Goal: Use online tool/utility: Use online tool/utility

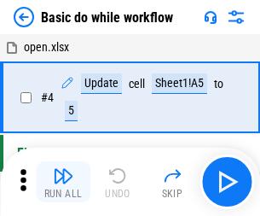
click at [63, 182] on img "button" at bounding box center [63, 176] width 20 height 20
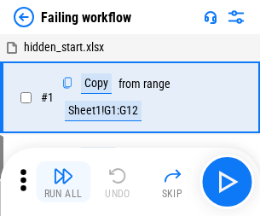
click at [63, 182] on img "button" at bounding box center [63, 176] width 20 height 20
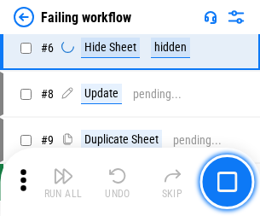
scroll to position [362, 0]
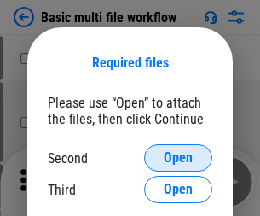
click at [178, 158] on span "Open" at bounding box center [178, 158] width 29 height 14
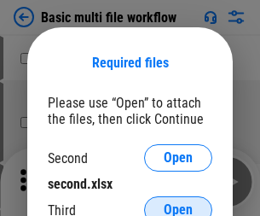
click at [178, 203] on span "Open" at bounding box center [178, 210] width 29 height 14
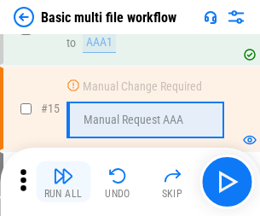
click at [63, 182] on img "button" at bounding box center [63, 176] width 20 height 20
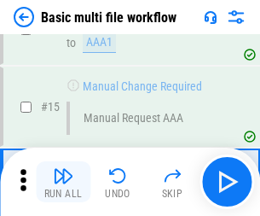
click at [63, 182] on img "button" at bounding box center [63, 176] width 20 height 20
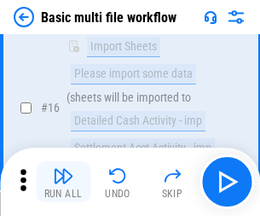
scroll to position [1136, 0]
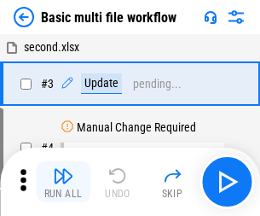
click at [63, 182] on img "button" at bounding box center [63, 176] width 20 height 20
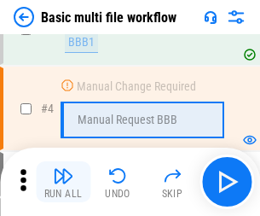
click at [63, 182] on img "button" at bounding box center [63, 176] width 20 height 20
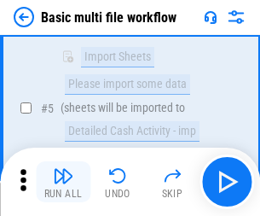
click at [63, 182] on img "button" at bounding box center [63, 176] width 20 height 20
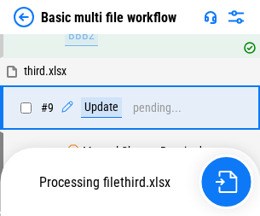
scroll to position [594, 0]
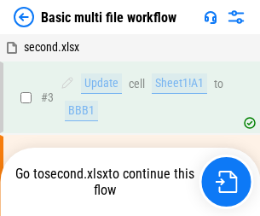
scroll to position [69, 0]
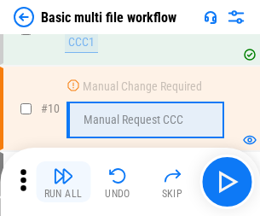
click at [63, 182] on img "button" at bounding box center [63, 176] width 20 height 20
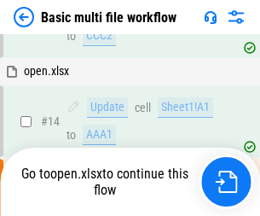
scroll to position [892, 0]
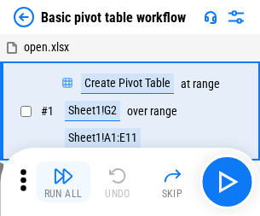
click at [63, 182] on img "button" at bounding box center [63, 176] width 20 height 20
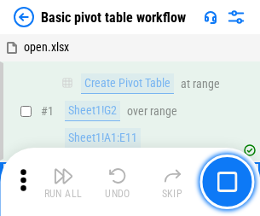
scroll to position [409, 0]
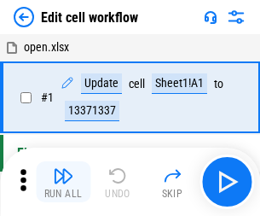
click at [63, 182] on img "button" at bounding box center [63, 176] width 20 height 20
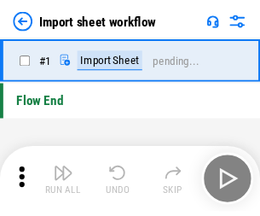
scroll to position [6, 0]
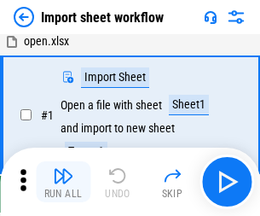
click at [63, 182] on img "button" at bounding box center [63, 176] width 20 height 20
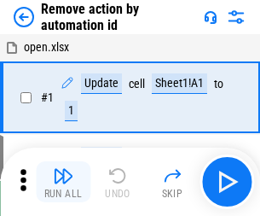
click at [63, 182] on img "button" at bounding box center [63, 176] width 20 height 20
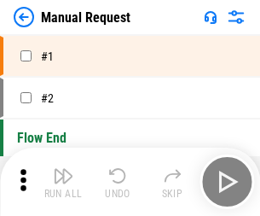
click at [63, 182] on img "button" at bounding box center [63, 176] width 20 height 20
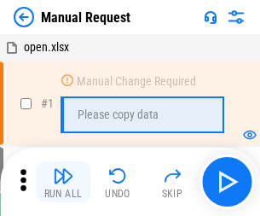
click at [63, 182] on img "button" at bounding box center [63, 176] width 20 height 20
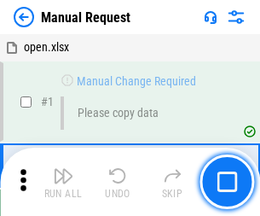
scroll to position [58, 0]
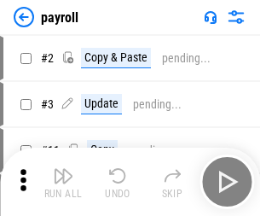
click at [63, 182] on img "button" at bounding box center [63, 176] width 20 height 20
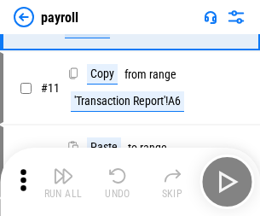
scroll to position [124, 0]
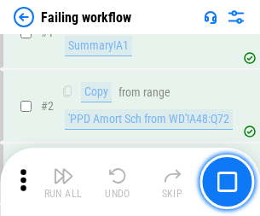
scroll to position [276, 0]
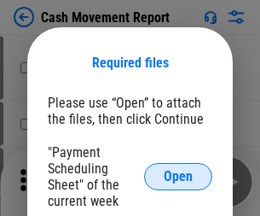
click at [178, 177] on span "Open" at bounding box center [178, 177] width 29 height 14
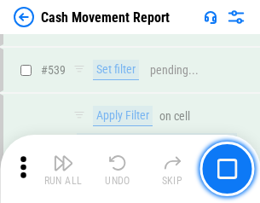
scroll to position [7573, 0]
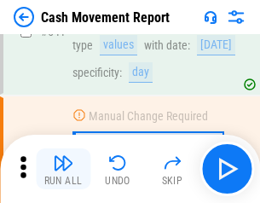
click at [63, 169] on img "button" at bounding box center [63, 163] width 20 height 20
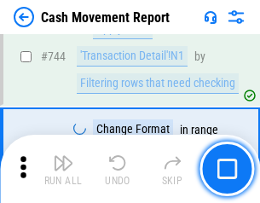
scroll to position [9088, 0]
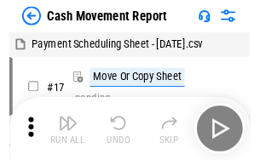
scroll to position [31, 0]
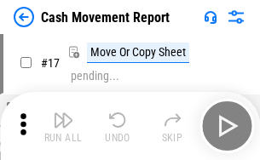
click at [63, 126] on img "button" at bounding box center [63, 120] width 20 height 20
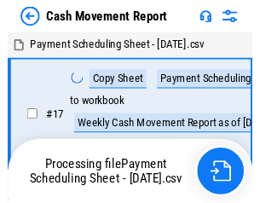
scroll to position [9, 0]
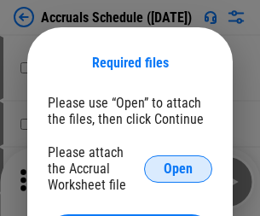
click at [178, 168] on span "Open" at bounding box center [178, 169] width 29 height 14
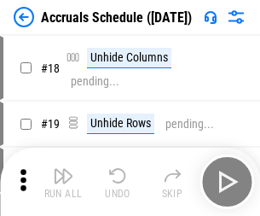
scroll to position [164, 0]
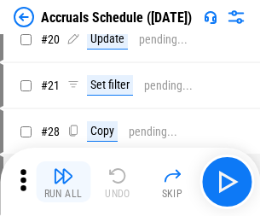
click at [63, 182] on img "button" at bounding box center [63, 176] width 20 height 20
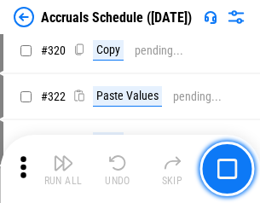
scroll to position [3174, 0]
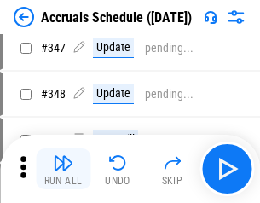
click at [63, 169] on img "button" at bounding box center [63, 163] width 20 height 20
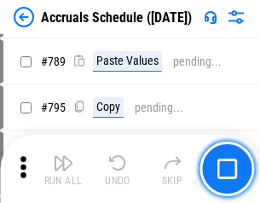
scroll to position [7168, 0]
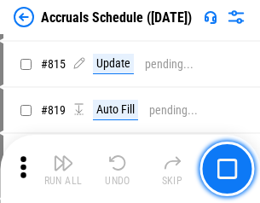
click at [63, 169] on img "button" at bounding box center [63, 163] width 20 height 20
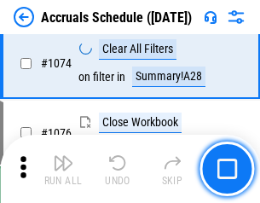
scroll to position [10220, 0]
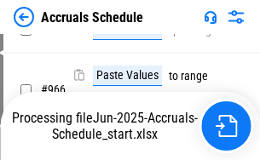
scroll to position [9468, 0]
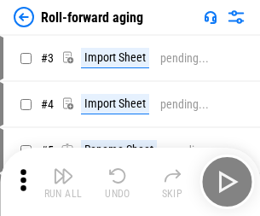
click at [63, 169] on img "button" at bounding box center [63, 176] width 20 height 20
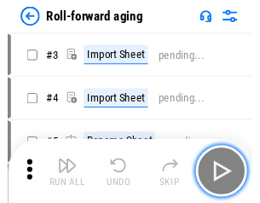
scroll to position [3, 0]
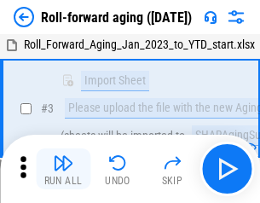
click at [63, 169] on img "button" at bounding box center [63, 163] width 20 height 20
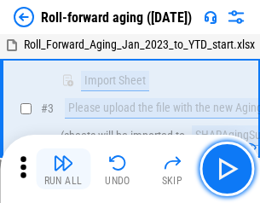
scroll to position [110, 0]
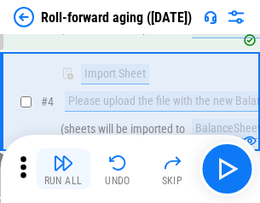
click at [63, 169] on img "button" at bounding box center [63, 163] width 20 height 20
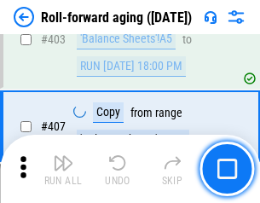
scroll to position [5917, 0]
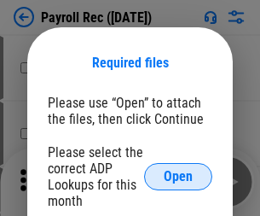
click at [178, 177] on span "Open" at bounding box center [178, 177] width 29 height 14
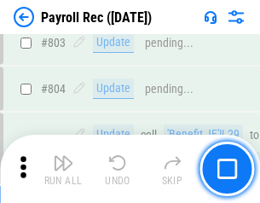
scroll to position [10841, 0]
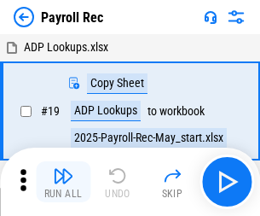
click at [63, 182] on img "button" at bounding box center [63, 176] width 20 height 20
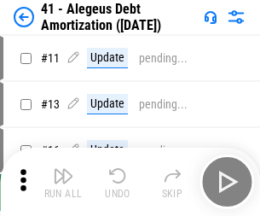
click at [63, 182] on img "button" at bounding box center [63, 176] width 20 height 20
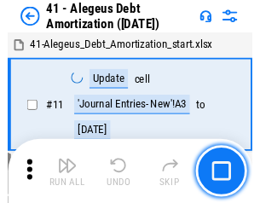
scroll to position [211, 0]
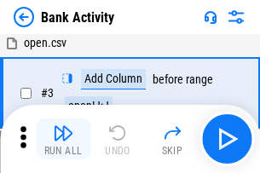
click at [63, 139] on img "button" at bounding box center [63, 133] width 20 height 20
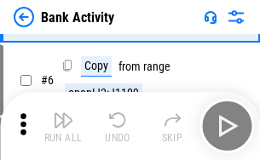
scroll to position [90, 0]
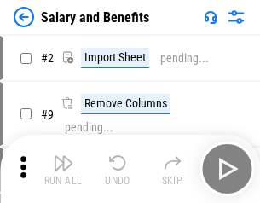
scroll to position [23, 0]
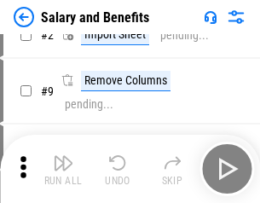
click at [63, 169] on img "button" at bounding box center [63, 163] width 20 height 20
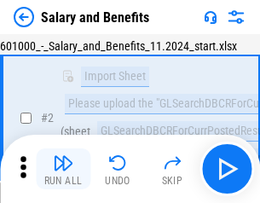
click at [63, 169] on img "button" at bounding box center [63, 163] width 20 height 20
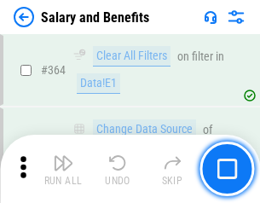
scroll to position [8036, 0]
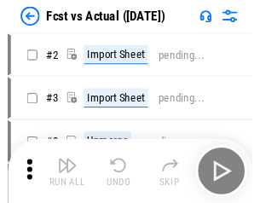
scroll to position [22, 0]
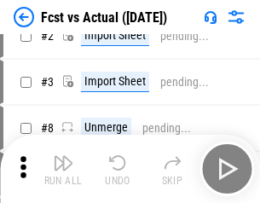
click at [63, 169] on img "button" at bounding box center [63, 163] width 20 height 20
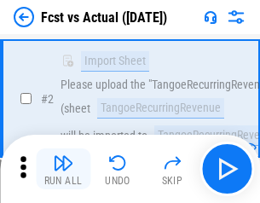
click at [63, 169] on img "button" at bounding box center [63, 163] width 20 height 20
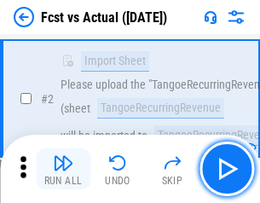
scroll to position [160, 0]
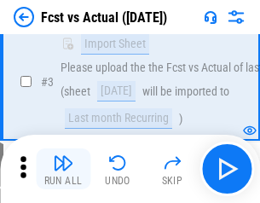
click at [63, 169] on img "button" at bounding box center [63, 163] width 20 height 20
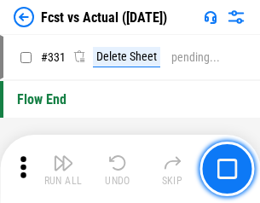
scroll to position [8168, 0]
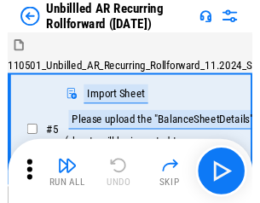
scroll to position [37, 0]
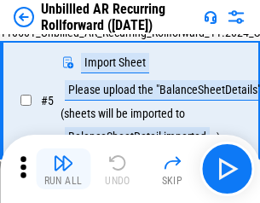
click at [63, 169] on img "button" at bounding box center [63, 163] width 20 height 20
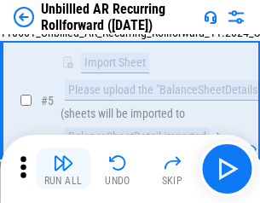
click at [63, 169] on img "button" at bounding box center [63, 163] width 20 height 20
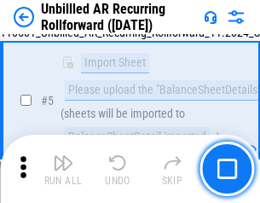
scroll to position [160, 0]
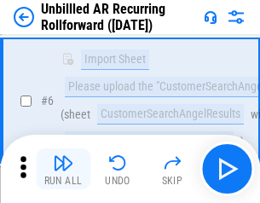
click at [63, 169] on img "button" at bounding box center [63, 163] width 20 height 20
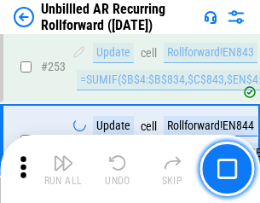
scroll to position [5796, 0]
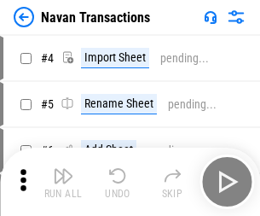
click at [63, 169] on img "button" at bounding box center [63, 176] width 20 height 20
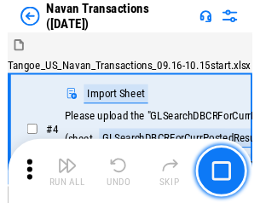
scroll to position [27, 0]
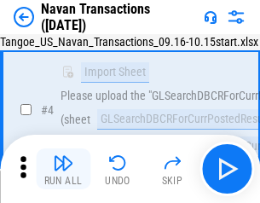
click at [63, 169] on img "button" at bounding box center [63, 163] width 20 height 20
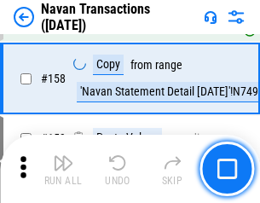
scroll to position [5532, 0]
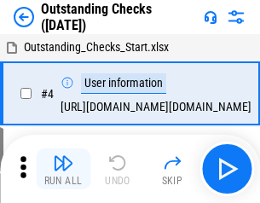
click at [63, 169] on img "button" at bounding box center [63, 163] width 20 height 20
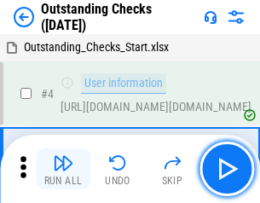
scroll to position [72, 0]
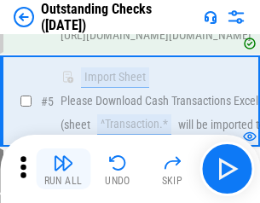
click at [63, 169] on img "button" at bounding box center [63, 163] width 20 height 20
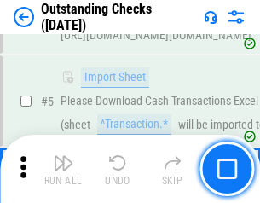
scroll to position [178, 0]
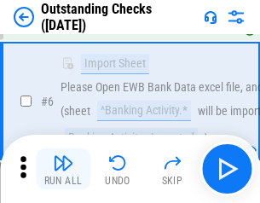
click at [63, 169] on img "button" at bounding box center [63, 163] width 20 height 20
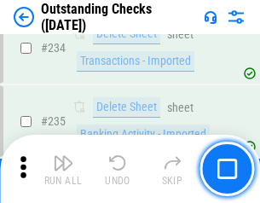
scroll to position [5182, 0]
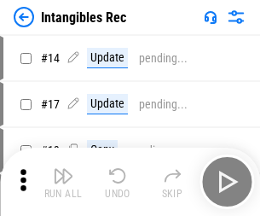
click at [63, 182] on img "button" at bounding box center [63, 176] width 20 height 20
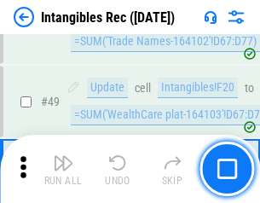
scroll to position [665, 0]
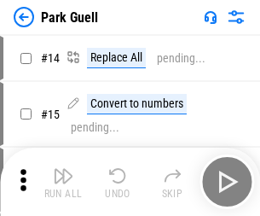
click at [63, 169] on img "button" at bounding box center [63, 176] width 20 height 20
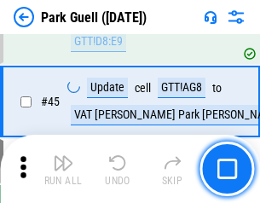
scroll to position [2134, 0]
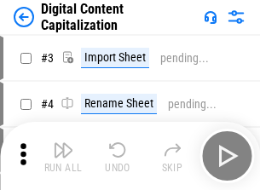
click at [63, 143] on img "button" at bounding box center [63, 150] width 20 height 20
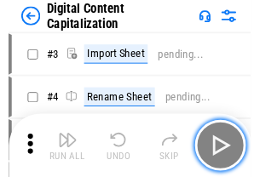
scroll to position [49, 0]
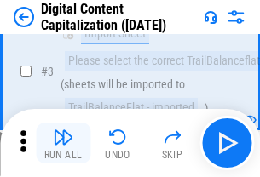
click at [63, 143] on img "button" at bounding box center [63, 137] width 20 height 20
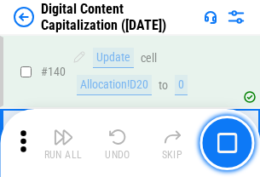
scroll to position [1810, 0]
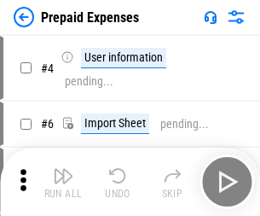
click at [63, 169] on img "button" at bounding box center [63, 176] width 20 height 20
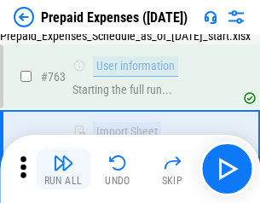
click at [63, 169] on img "button" at bounding box center [63, 163] width 20 height 20
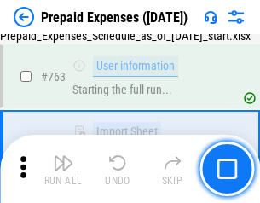
scroll to position [4830, 0]
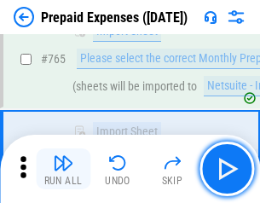
click at [63, 169] on img "button" at bounding box center [63, 163] width 20 height 20
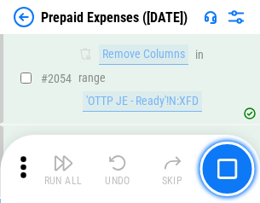
scroll to position [17837, 0]
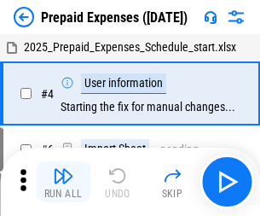
click at [63, 182] on img "button" at bounding box center [63, 176] width 20 height 20
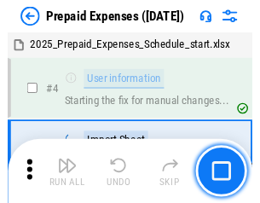
scroll to position [75, 0]
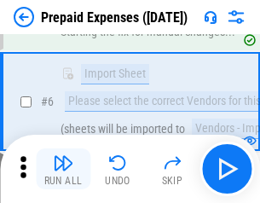
click at [63, 169] on img "button" at bounding box center [63, 163] width 20 height 20
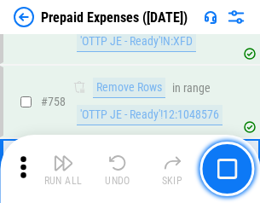
scroll to position [6080, 0]
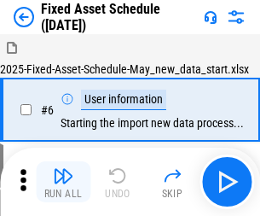
click at [63, 182] on img "button" at bounding box center [63, 176] width 20 height 20
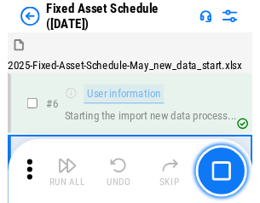
scroll to position [92, 0]
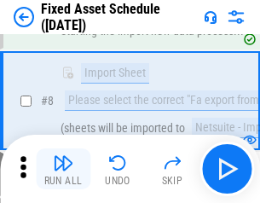
click at [63, 169] on img "button" at bounding box center [63, 163] width 20 height 20
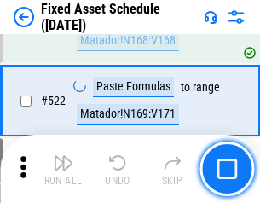
scroll to position [5931, 0]
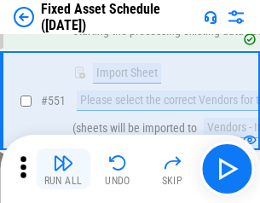
click at [63, 169] on img "button" at bounding box center [63, 163] width 20 height 20
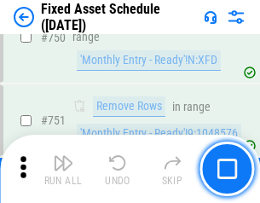
scroll to position [8319, 0]
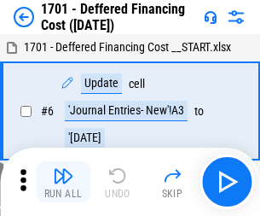
click at [63, 182] on img "button" at bounding box center [63, 176] width 20 height 20
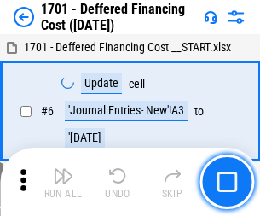
scroll to position [205, 0]
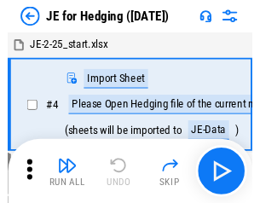
scroll to position [3, 0]
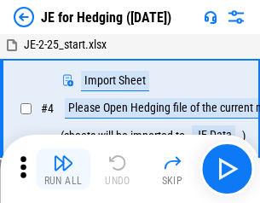
click at [63, 169] on img "button" at bounding box center [63, 163] width 20 height 20
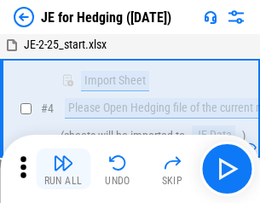
click at [63, 169] on img "button" at bounding box center [63, 163] width 20 height 20
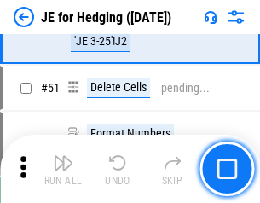
scroll to position [1105, 0]
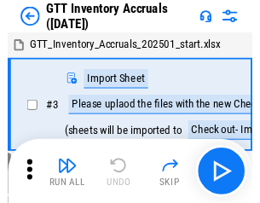
scroll to position [3, 0]
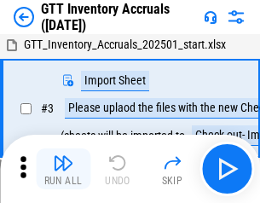
click at [63, 169] on img "button" at bounding box center [63, 163] width 20 height 20
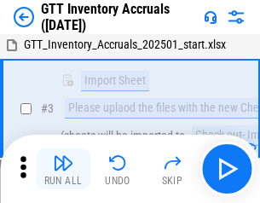
click at [63, 169] on img "button" at bounding box center [63, 163] width 20 height 20
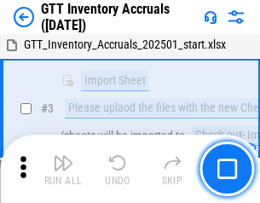
scroll to position [110, 0]
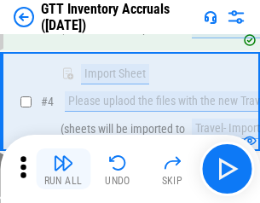
click at [63, 169] on img "button" at bounding box center [63, 163] width 20 height 20
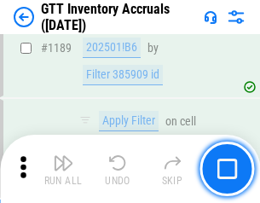
scroll to position [13934, 0]
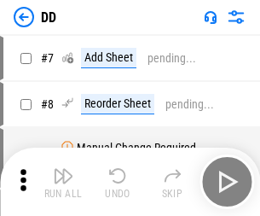
click at [63, 182] on img "button" at bounding box center [63, 176] width 20 height 20
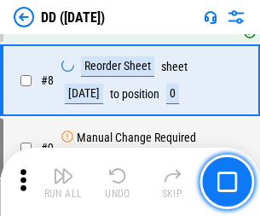
scroll to position [165, 0]
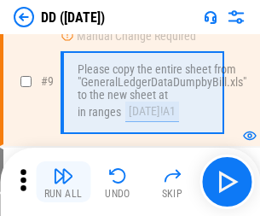
click at [63, 182] on img "button" at bounding box center [63, 176] width 20 height 20
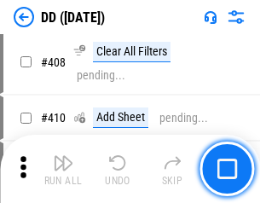
scroll to position [7635, 0]
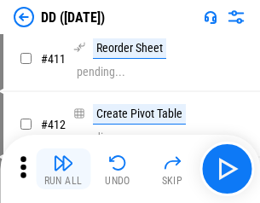
click at [63, 169] on img "button" at bounding box center [63, 163] width 20 height 20
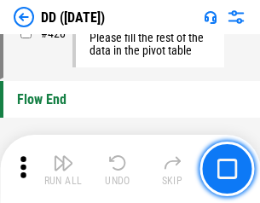
scroll to position [8167, 0]
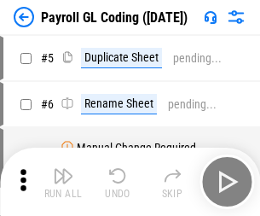
click at [63, 182] on img "button" at bounding box center [63, 176] width 20 height 20
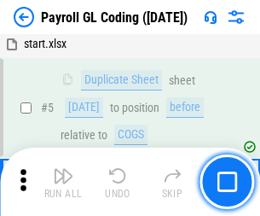
scroll to position [205, 0]
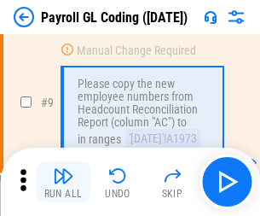
click at [63, 182] on img "button" at bounding box center [63, 176] width 20 height 20
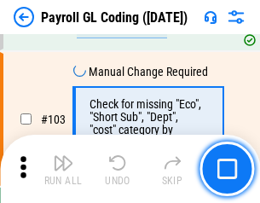
scroll to position [4003, 0]
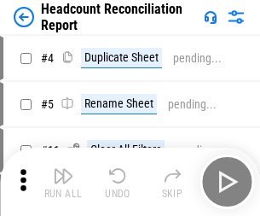
click at [63, 182] on img "button" at bounding box center [63, 176] width 20 height 20
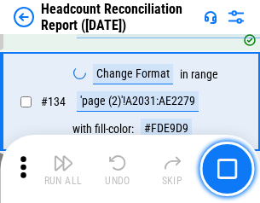
scroll to position [2051, 0]
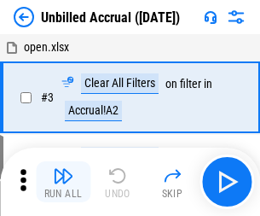
click at [63, 182] on img "button" at bounding box center [63, 176] width 20 height 20
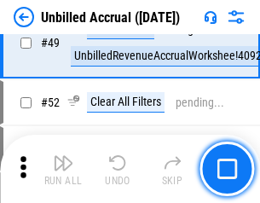
scroll to position [1548, 0]
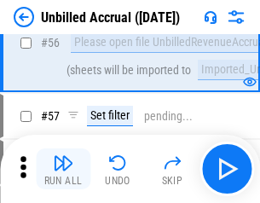
click at [63, 169] on img "button" at bounding box center [63, 163] width 20 height 20
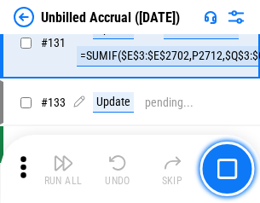
scroll to position [5083, 0]
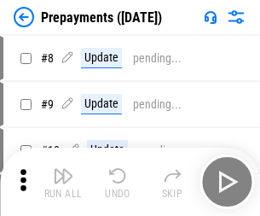
click at [63, 182] on img "button" at bounding box center [63, 176] width 20 height 20
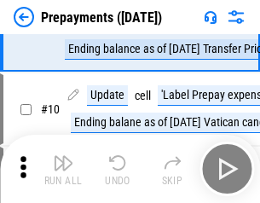
scroll to position [107, 0]
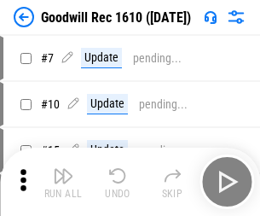
click at [63, 182] on img "button" at bounding box center [63, 176] width 20 height 20
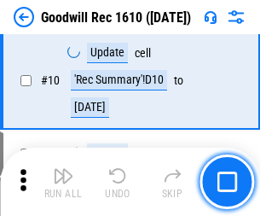
scroll to position [292, 0]
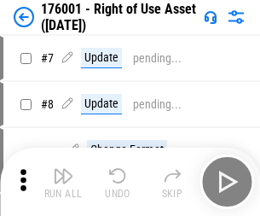
click at [63, 182] on img "button" at bounding box center [63, 176] width 20 height 20
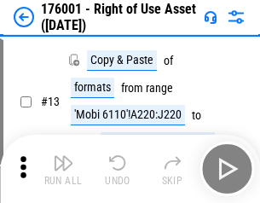
scroll to position [110, 0]
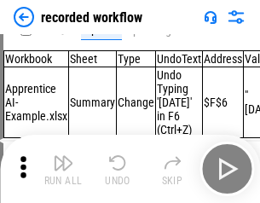
click at [63, 169] on img "button" at bounding box center [63, 163] width 20 height 20
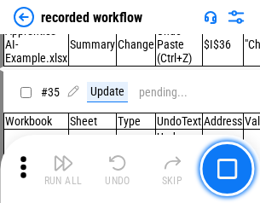
scroll to position [5334, 0]
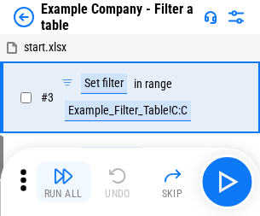
click at [63, 182] on img "button" at bounding box center [63, 176] width 20 height 20
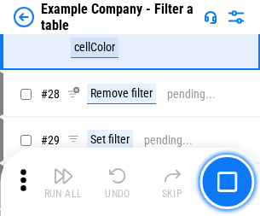
scroll to position [1561, 0]
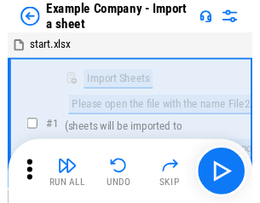
scroll to position [26, 0]
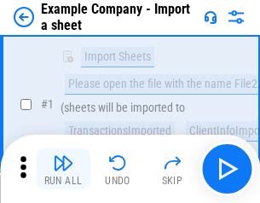
click at [63, 169] on img "button" at bounding box center [63, 163] width 20 height 20
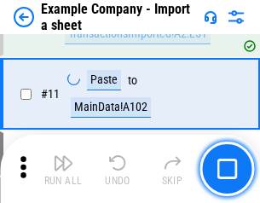
scroll to position [377, 0]
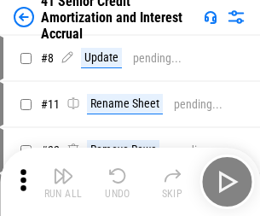
click at [63, 169] on img "button" at bounding box center [63, 176] width 20 height 20
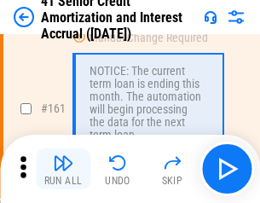
click at [63, 169] on img "button" at bounding box center [63, 163] width 20 height 20
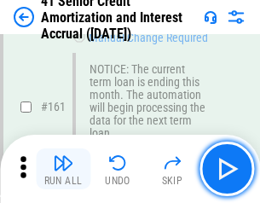
scroll to position [1825, 0]
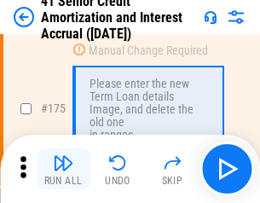
click at [63, 169] on img "button" at bounding box center [63, 163] width 20 height 20
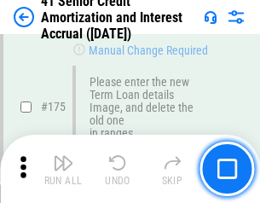
scroll to position [1998, 0]
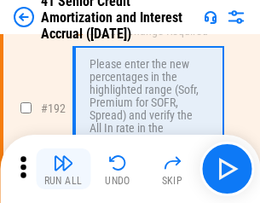
click at [63, 169] on img "button" at bounding box center [63, 163] width 20 height 20
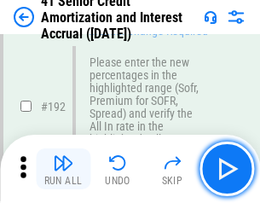
scroll to position [2177, 0]
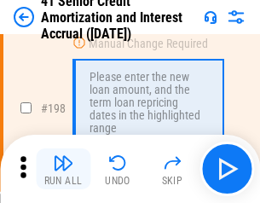
click at [63, 169] on img "button" at bounding box center [63, 163] width 20 height 20
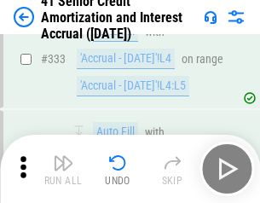
scroll to position [4359, 0]
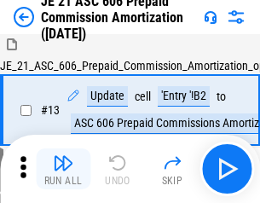
click at [63, 169] on img "button" at bounding box center [63, 163] width 20 height 20
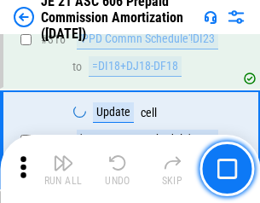
scroll to position [3186, 0]
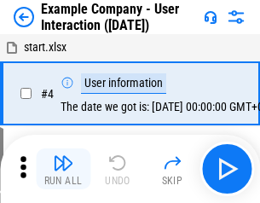
click at [63, 169] on img "button" at bounding box center [63, 163] width 20 height 20
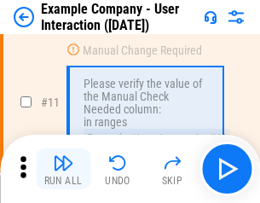
click at [63, 169] on img "button" at bounding box center [63, 163] width 20 height 20
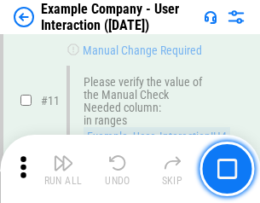
scroll to position [369, 0]
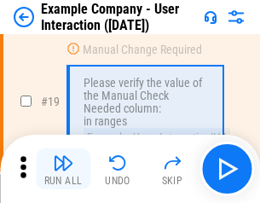
click at [63, 169] on img "button" at bounding box center [63, 163] width 20 height 20
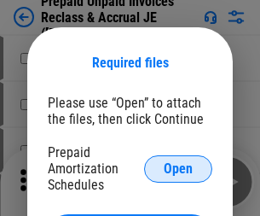
click at [178, 168] on span "Open" at bounding box center [178, 169] width 29 height 14
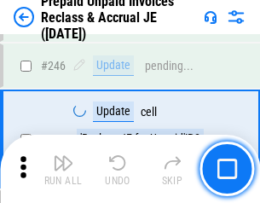
scroll to position [2304, 0]
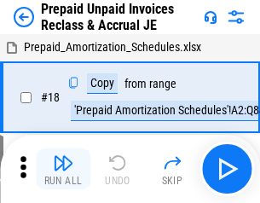
click at [63, 169] on img "button" at bounding box center [63, 163] width 20 height 20
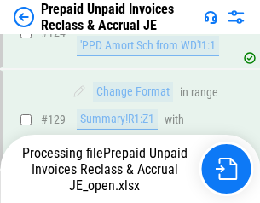
scroll to position [1485, 0]
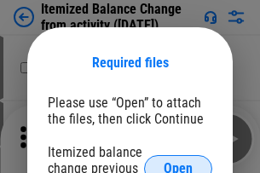
click at [178, 162] on span "Open" at bounding box center [178, 169] width 29 height 14
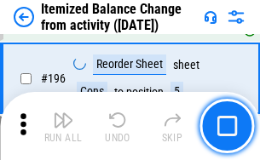
scroll to position [3284, 0]
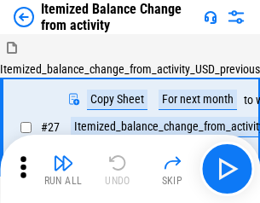
scroll to position [26, 0]
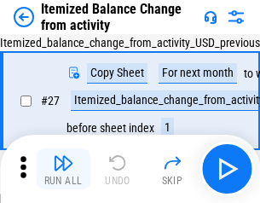
click at [63, 169] on img "button" at bounding box center [63, 163] width 20 height 20
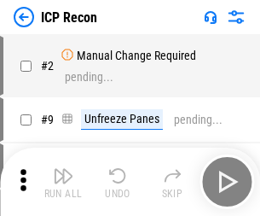
scroll to position [8, 0]
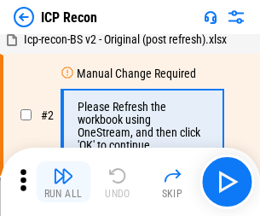
click at [63, 182] on img "button" at bounding box center [63, 176] width 20 height 20
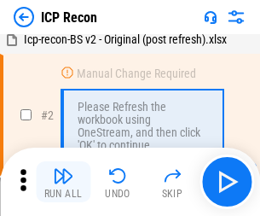
click at [63, 182] on img "button" at bounding box center [63, 176] width 20 height 20
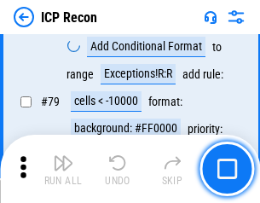
scroll to position [1672, 0]
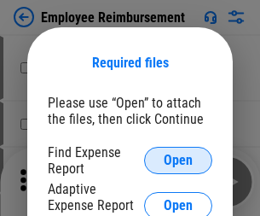
click at [178, 160] on span "Open" at bounding box center [178, 161] width 29 height 14
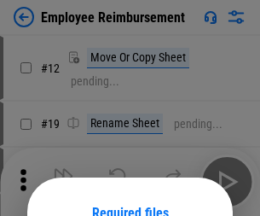
scroll to position [150, 0]
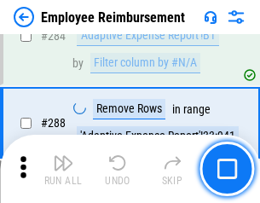
scroll to position [4638, 0]
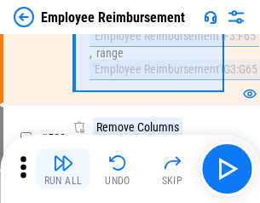
click at [63, 169] on img "button" at bounding box center [63, 163] width 20 height 20
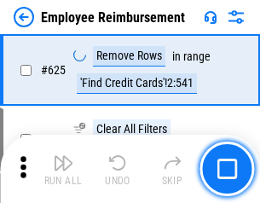
scroll to position [10217, 0]
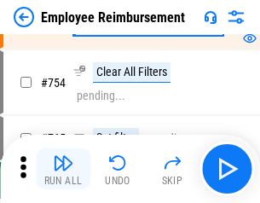
click at [63, 169] on img "button" at bounding box center [63, 163] width 20 height 20
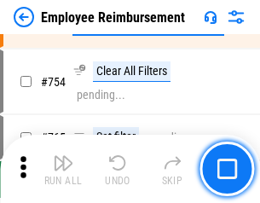
click at [63, 169] on img "button" at bounding box center [63, 163] width 20 height 20
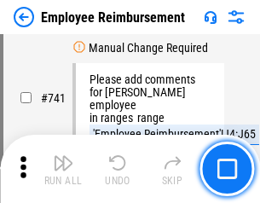
scroll to position [11972, 0]
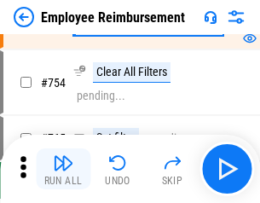
click at [63, 169] on img "button" at bounding box center [63, 163] width 20 height 20
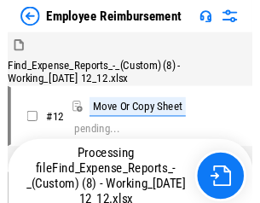
scroll to position [58, 0]
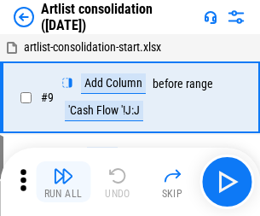
click at [63, 182] on img "button" at bounding box center [63, 176] width 20 height 20
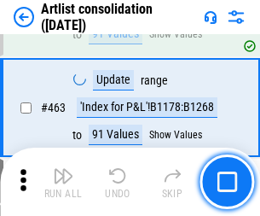
scroll to position [7472, 0]
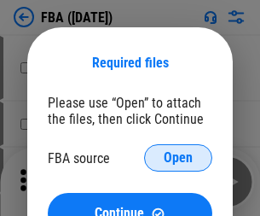
click at [178, 158] on span "Open" at bounding box center [178, 158] width 29 height 14
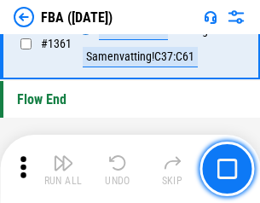
scroll to position [18326, 0]
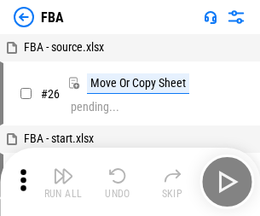
scroll to position [17, 0]
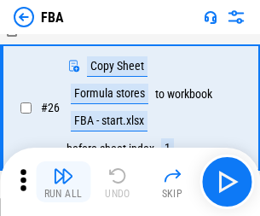
click at [63, 182] on img "button" at bounding box center [63, 176] width 20 height 20
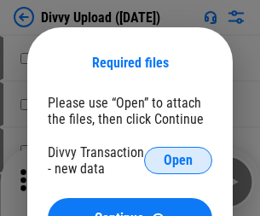
click at [178, 160] on span "Open" at bounding box center [178, 161] width 29 height 14
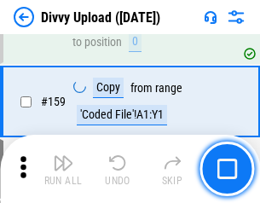
scroll to position [1767, 0]
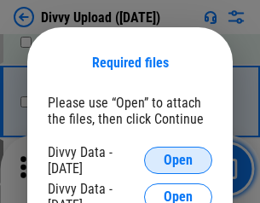
click at [178, 160] on span "Open" at bounding box center [178, 161] width 29 height 14
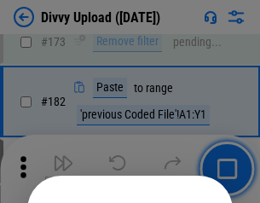
scroll to position [1916, 0]
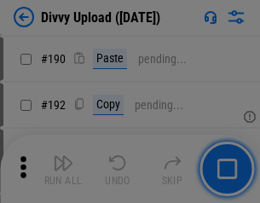
scroll to position [2154, 0]
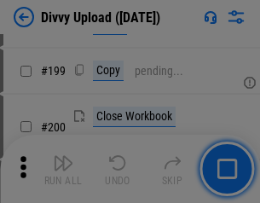
scroll to position [2481, 0]
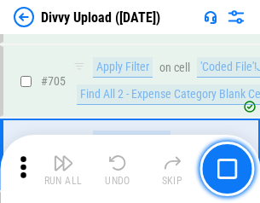
scroll to position [11673, 0]
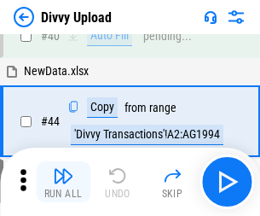
click at [63, 182] on img "button" at bounding box center [63, 176] width 20 height 20
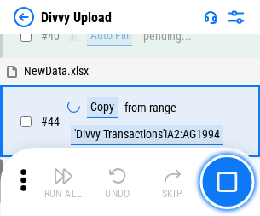
scroll to position [188, 0]
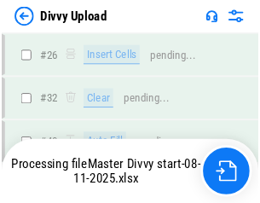
scroll to position [1767, 0]
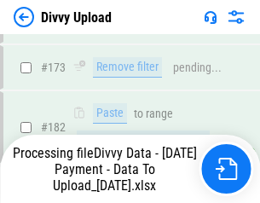
scroll to position [1910, 0]
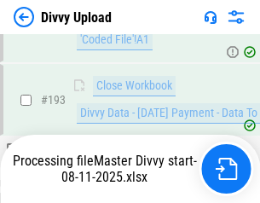
scroll to position [2385, 0]
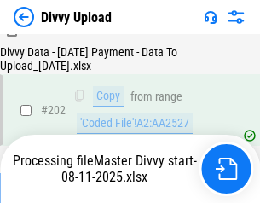
scroll to position [2775, 0]
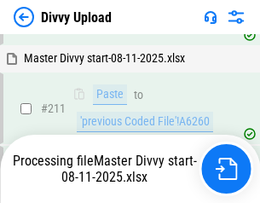
scroll to position [3298, 0]
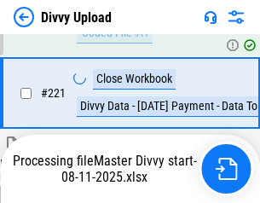
scroll to position [3791, 0]
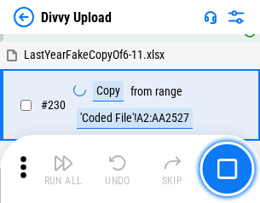
scroll to position [4235, 0]
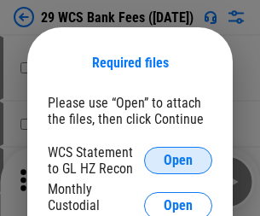
click at [178, 160] on span "Open" at bounding box center [178, 161] width 29 height 14
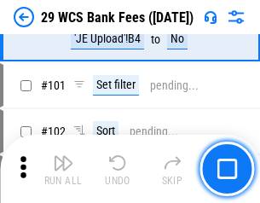
scroll to position [1663, 0]
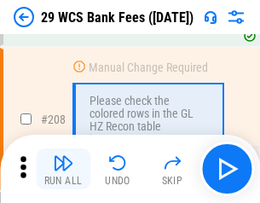
click at [63, 169] on img "button" at bounding box center [63, 163] width 20 height 20
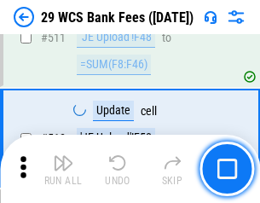
scroll to position [8585, 0]
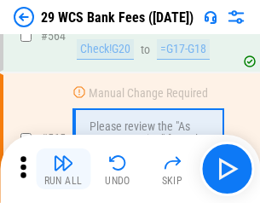
click at [63, 169] on img "button" at bounding box center [63, 163] width 20 height 20
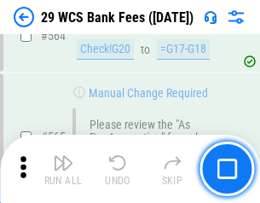
scroll to position [9229, 0]
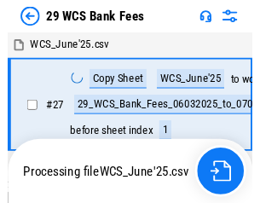
scroll to position [3, 0]
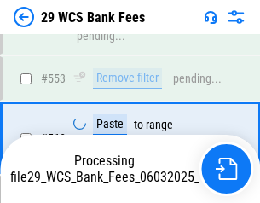
scroll to position [9209, 0]
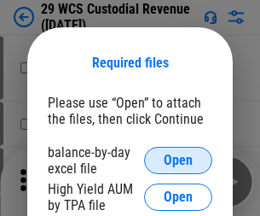
click at [178, 160] on span "Open" at bounding box center [178, 161] width 29 height 14
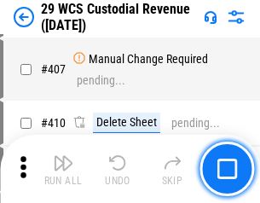
scroll to position [7904, 0]
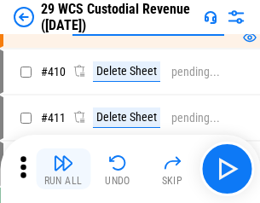
click at [63, 169] on img "button" at bounding box center [63, 163] width 20 height 20
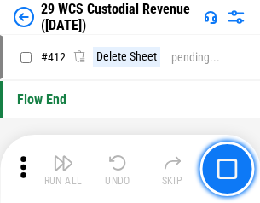
scroll to position [8149, 0]
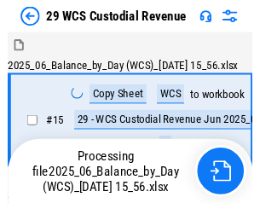
scroll to position [41, 0]
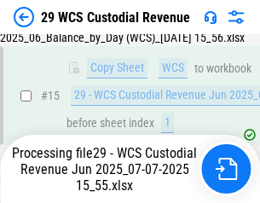
scroll to position [387, 0]
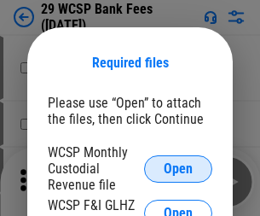
click at [178, 168] on span "Open" at bounding box center [178, 169] width 29 height 14
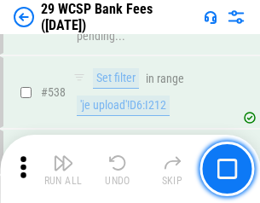
scroll to position [6556, 0]
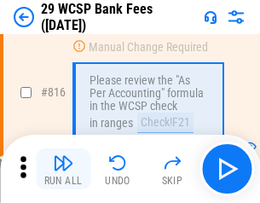
click at [63, 169] on img "button" at bounding box center [63, 163] width 20 height 20
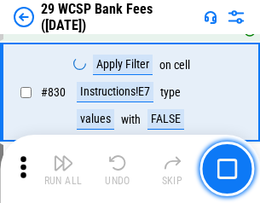
scroll to position [10827, 0]
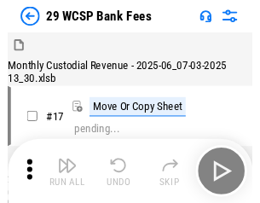
scroll to position [41, 0]
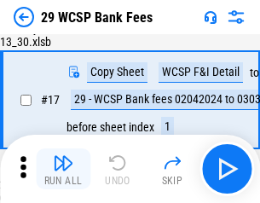
click at [63, 169] on img "button" at bounding box center [63, 163] width 20 height 20
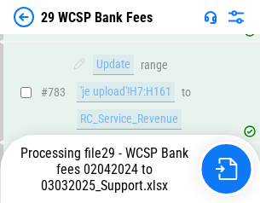
scroll to position [10258, 0]
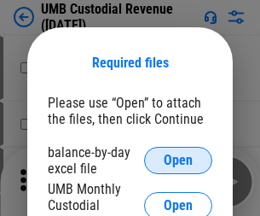
click at [178, 160] on span "Open" at bounding box center [178, 161] width 29 height 14
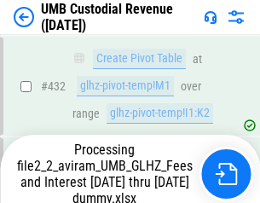
scroll to position [6375, 0]
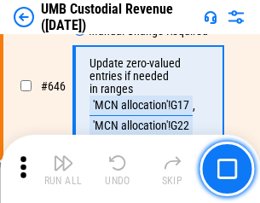
click at [63, 169] on img "button" at bounding box center [63, 163] width 20 height 20
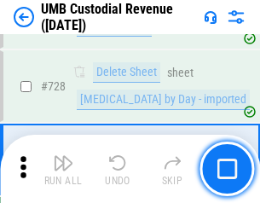
scroll to position [10526, 0]
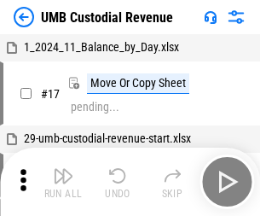
scroll to position [13, 0]
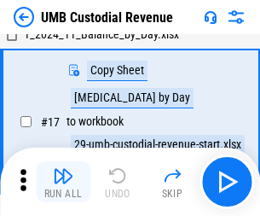
click at [63, 182] on img "button" at bounding box center [63, 176] width 20 height 20
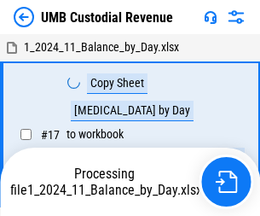
scroll to position [13, 0]
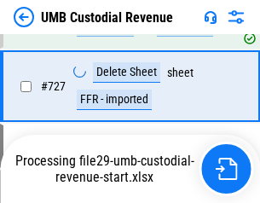
scroll to position [10487, 0]
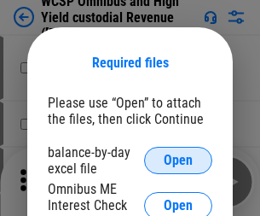
click at [178, 160] on span "Open" at bounding box center [178, 161] width 29 height 14
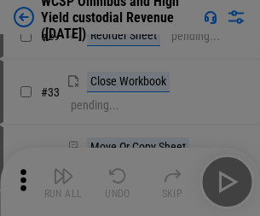
scroll to position [390, 0]
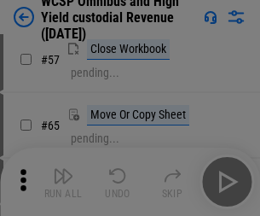
scroll to position [744, 0]
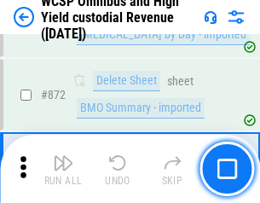
scroll to position [14442, 0]
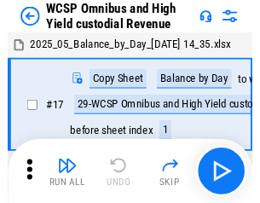
scroll to position [9, 0]
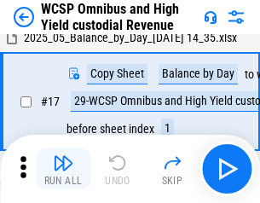
click at [63, 169] on img "button" at bounding box center [63, 163] width 20 height 20
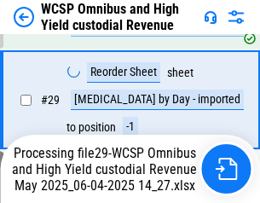
scroll to position [355, 0]
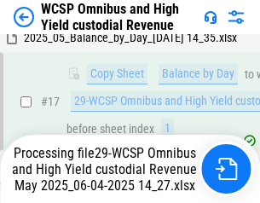
scroll to position [355, 0]
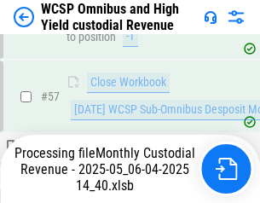
scroll to position [1751, 0]
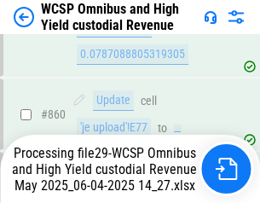
scroll to position [14403, 0]
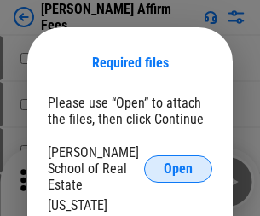
click at [178, 162] on span "Open" at bounding box center [178, 169] width 29 height 14
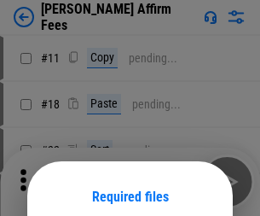
scroll to position [134, 0]
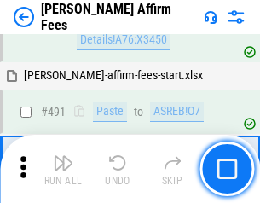
scroll to position [4640, 0]
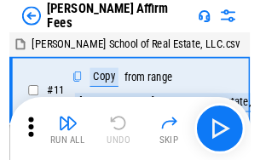
scroll to position [17, 0]
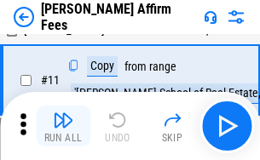
click at [63, 126] on img "button" at bounding box center [63, 120] width 20 height 20
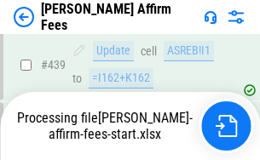
scroll to position [4475, 0]
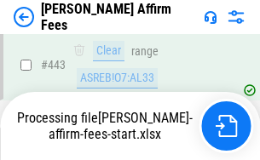
scroll to position [4475, 0]
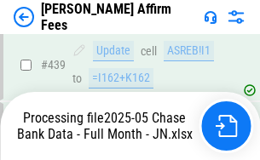
scroll to position [4475, 0]
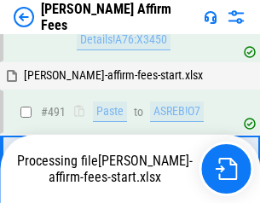
scroll to position [4553, 0]
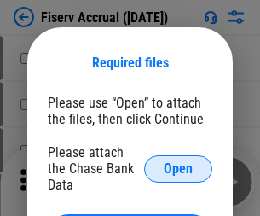
click at [178, 162] on span "Open" at bounding box center [178, 169] width 29 height 14
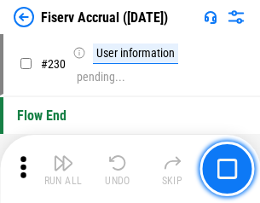
scroll to position [5407, 0]
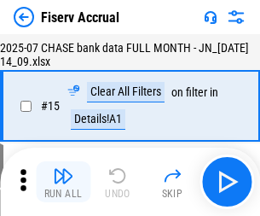
click at [63, 182] on img "button" at bounding box center [63, 176] width 20 height 20
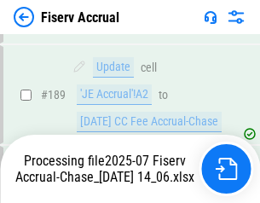
scroll to position [4486, 0]
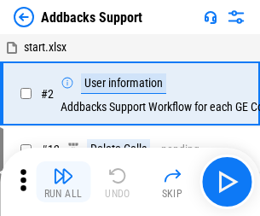
click at [63, 169] on img "button" at bounding box center [63, 176] width 20 height 20
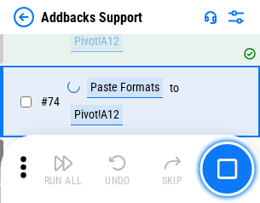
scroll to position [1242, 0]
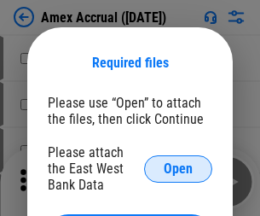
click at [178, 168] on span "Open" at bounding box center [178, 169] width 29 height 14
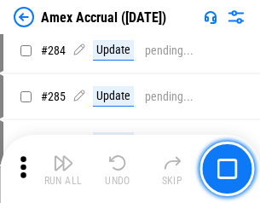
scroll to position [4672, 0]
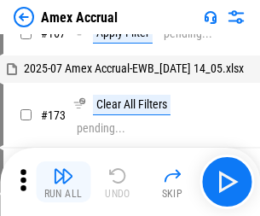
click at [63, 182] on img "button" at bounding box center [63, 176] width 20 height 20
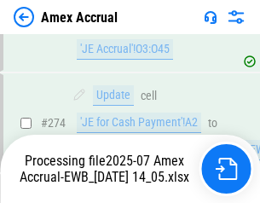
scroll to position [5085, 0]
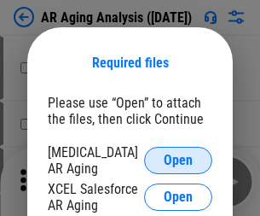
click at [178, 158] on span "Open" at bounding box center [178, 161] width 29 height 14
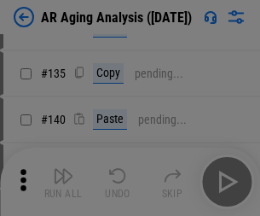
scroll to position [514, 0]
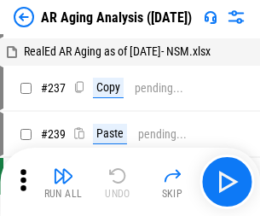
scroll to position [17, 0]
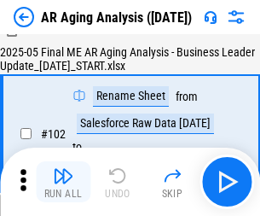
click at [63, 182] on img "button" at bounding box center [63, 176] width 20 height 20
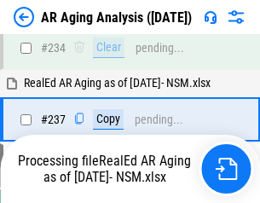
scroll to position [2645, 0]
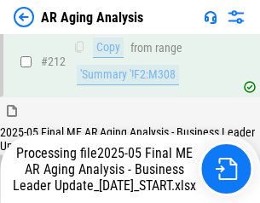
scroll to position [2625, 0]
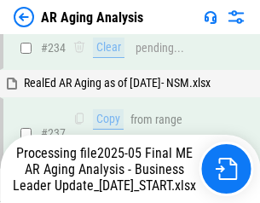
scroll to position [2696, 0]
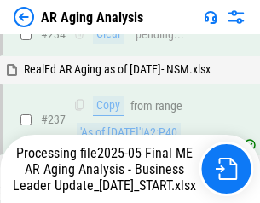
scroll to position [2696, 0]
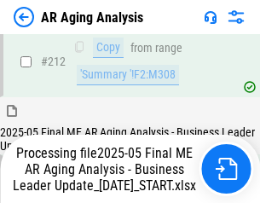
scroll to position [2625, 0]
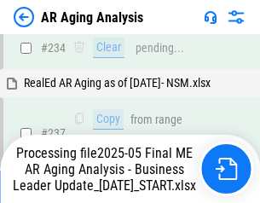
scroll to position [2625, 0]
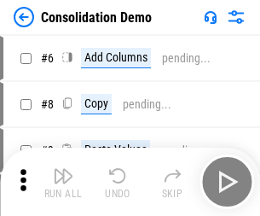
click at [63, 182] on img "button" at bounding box center [63, 176] width 20 height 20
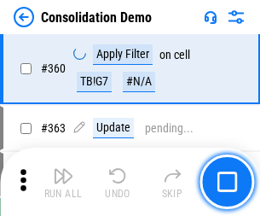
scroll to position [5719, 0]
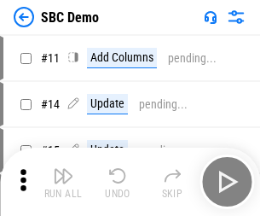
click at [63, 182] on img "button" at bounding box center [63, 176] width 20 height 20
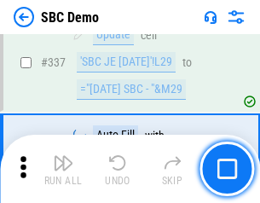
scroll to position [4489, 0]
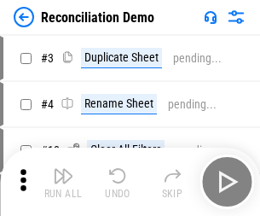
click at [63, 182] on img "button" at bounding box center [63, 176] width 20 height 20
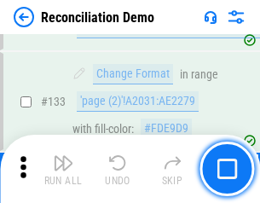
scroll to position [2026, 0]
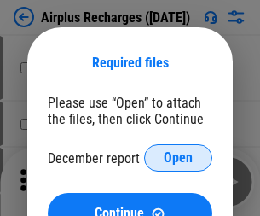
click at [178, 158] on span "Open" at bounding box center [178, 158] width 29 height 14
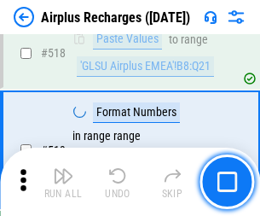
scroll to position [7343, 0]
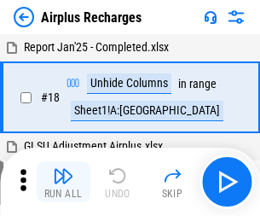
click at [63, 182] on img "button" at bounding box center [63, 176] width 20 height 20
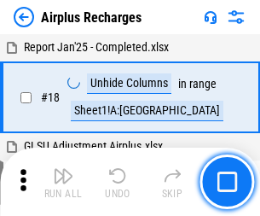
scroll to position [75, 0]
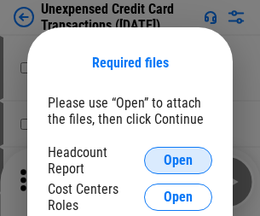
click at [178, 160] on span "Open" at bounding box center [178, 161] width 29 height 14
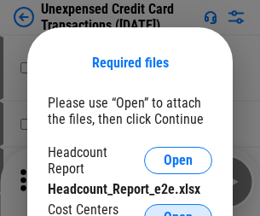
click at [178, 211] on span "Open" at bounding box center [178, 218] width 29 height 14
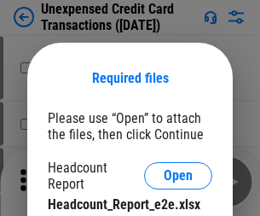
scroll to position [15, 0]
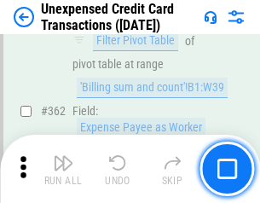
scroll to position [4388, 0]
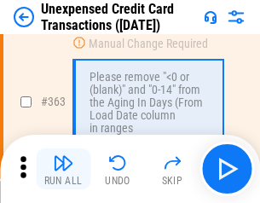
click at [63, 169] on img "button" at bounding box center [63, 163] width 20 height 20
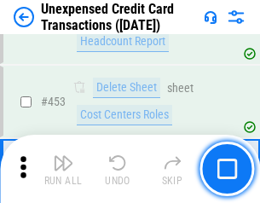
scroll to position [5820, 0]
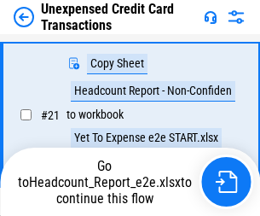
scroll to position [277, 0]
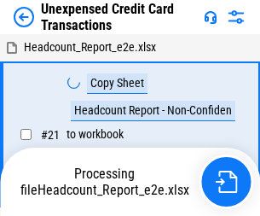
scroll to position [20, 0]
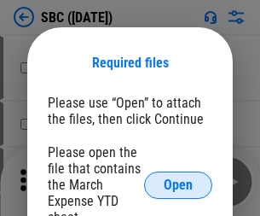
click at [178, 184] on span "Open" at bounding box center [178, 185] width 29 height 14
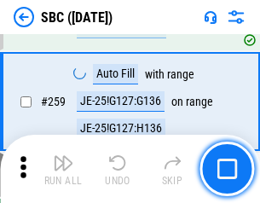
scroll to position [3334, 0]
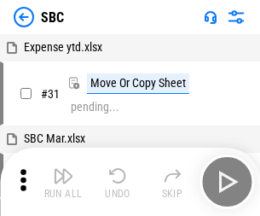
scroll to position [17, 0]
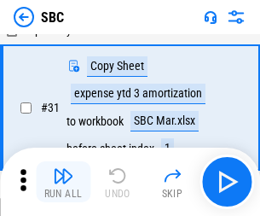
click at [63, 182] on img "button" at bounding box center [63, 176] width 20 height 20
